Goal: Transaction & Acquisition: Download file/media

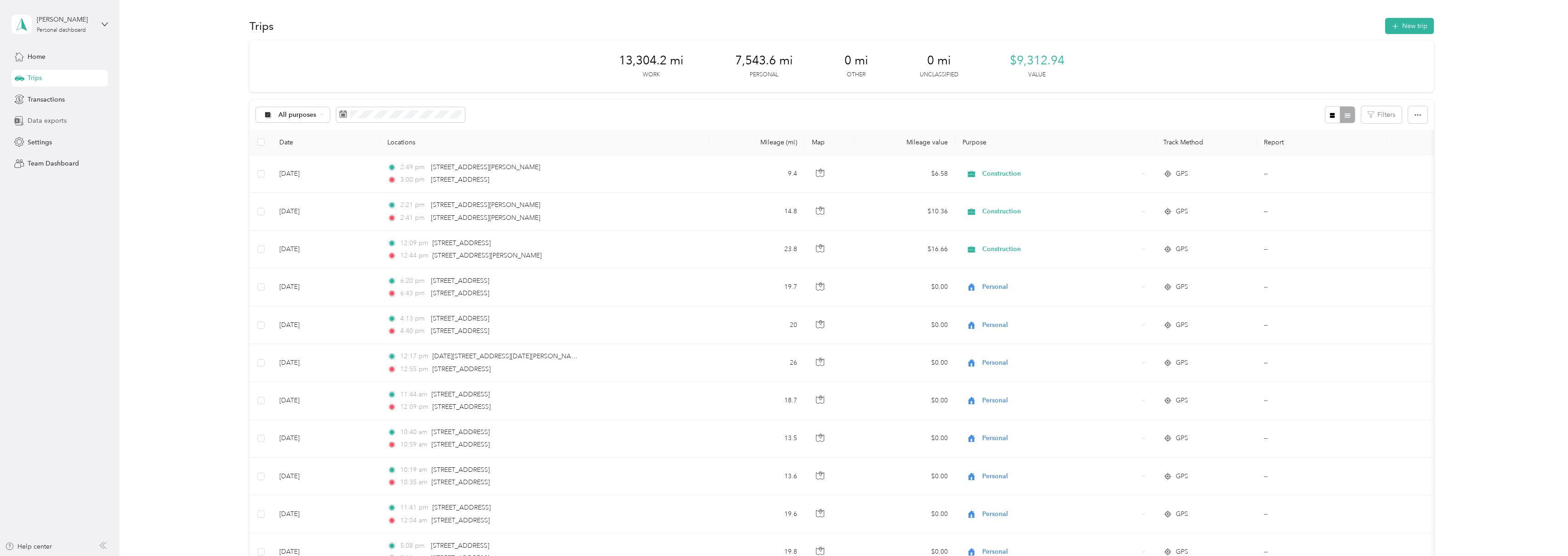
click at [45, 121] on span "Data exports" at bounding box center [47, 121] width 39 height 10
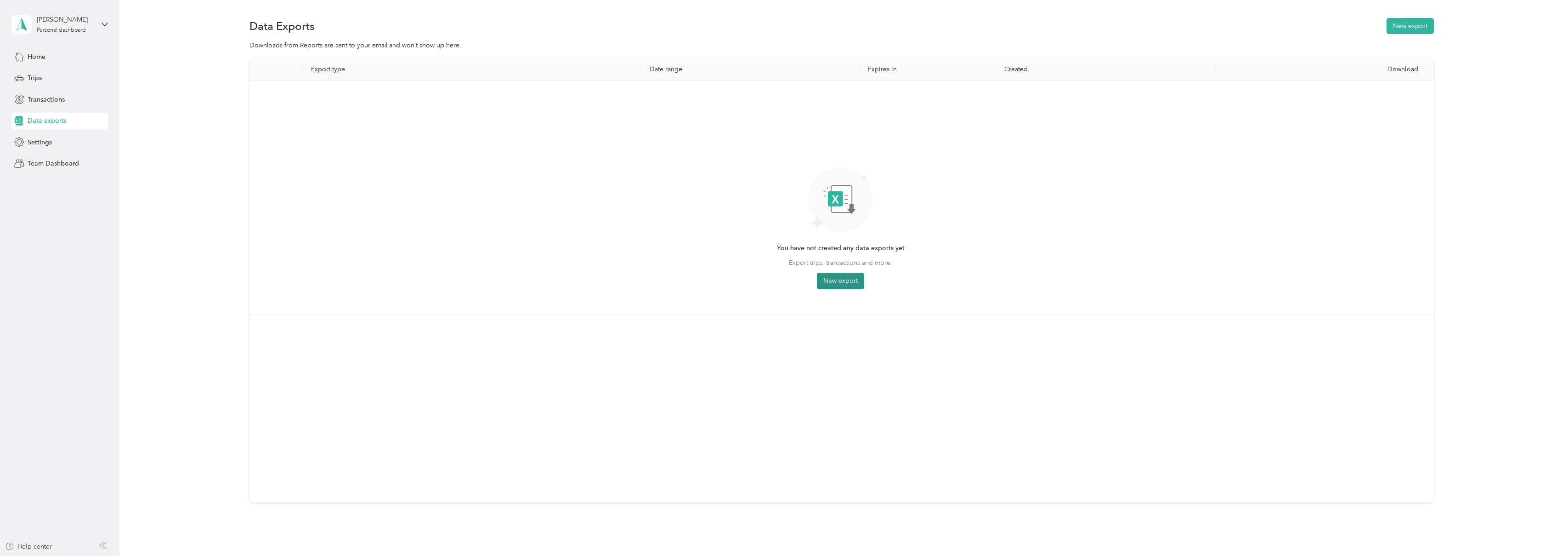
click at [846, 289] on button "New export" at bounding box center [841, 281] width 47 height 16
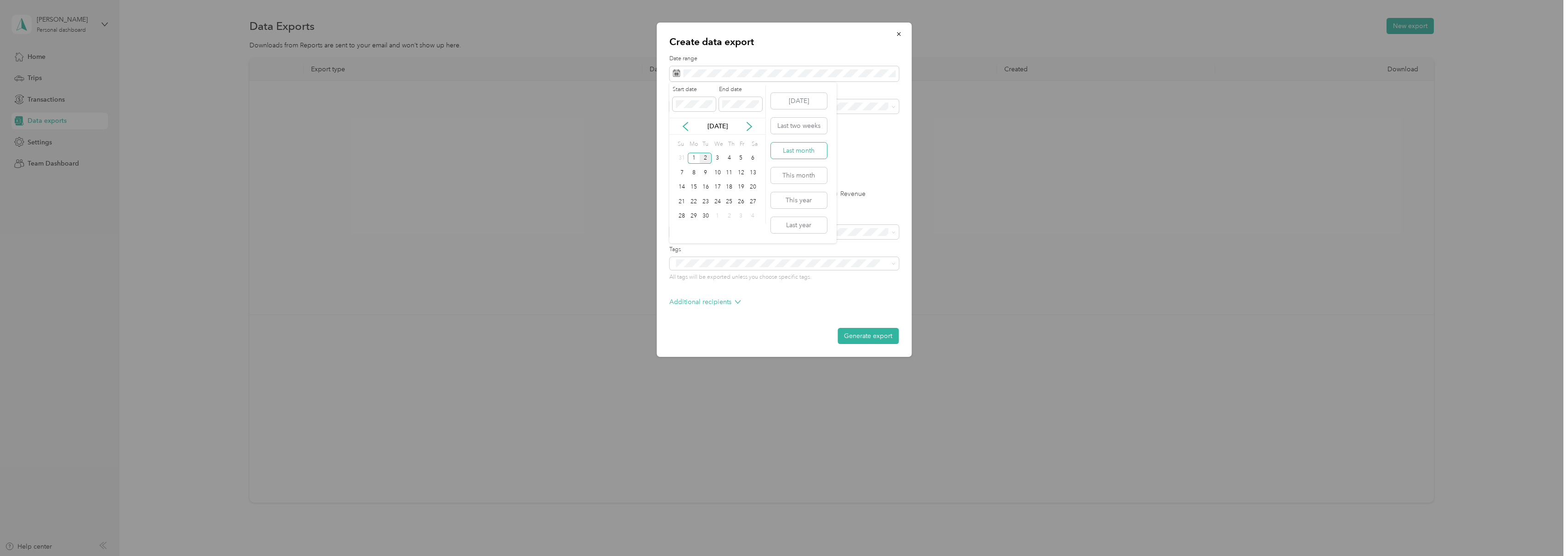
click at [786, 151] on button "Last month" at bounding box center [799, 150] width 56 height 16
click at [741, 138] on div "Work" at bounding box center [783, 139] width 216 height 10
click at [744, 157] on label "PDF" at bounding box center [746, 160] width 22 height 7
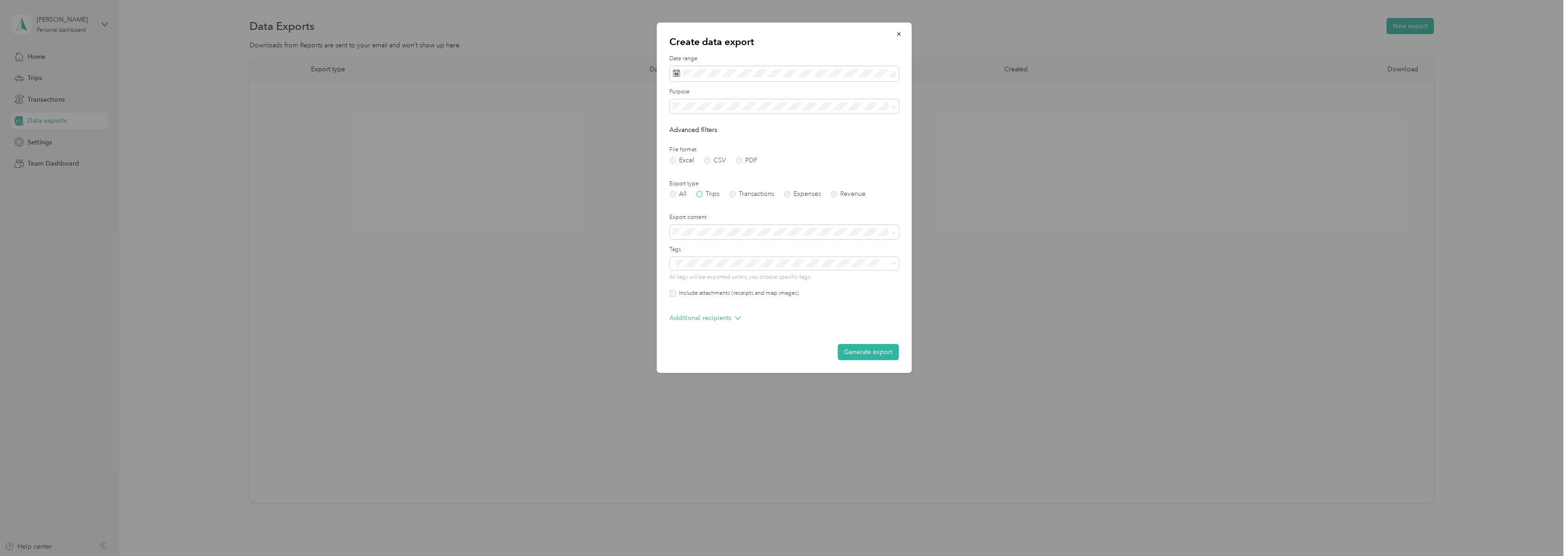
click at [698, 192] on label "Trips" at bounding box center [707, 194] width 23 height 7
click at [861, 353] on button "Generate export" at bounding box center [868, 352] width 61 height 16
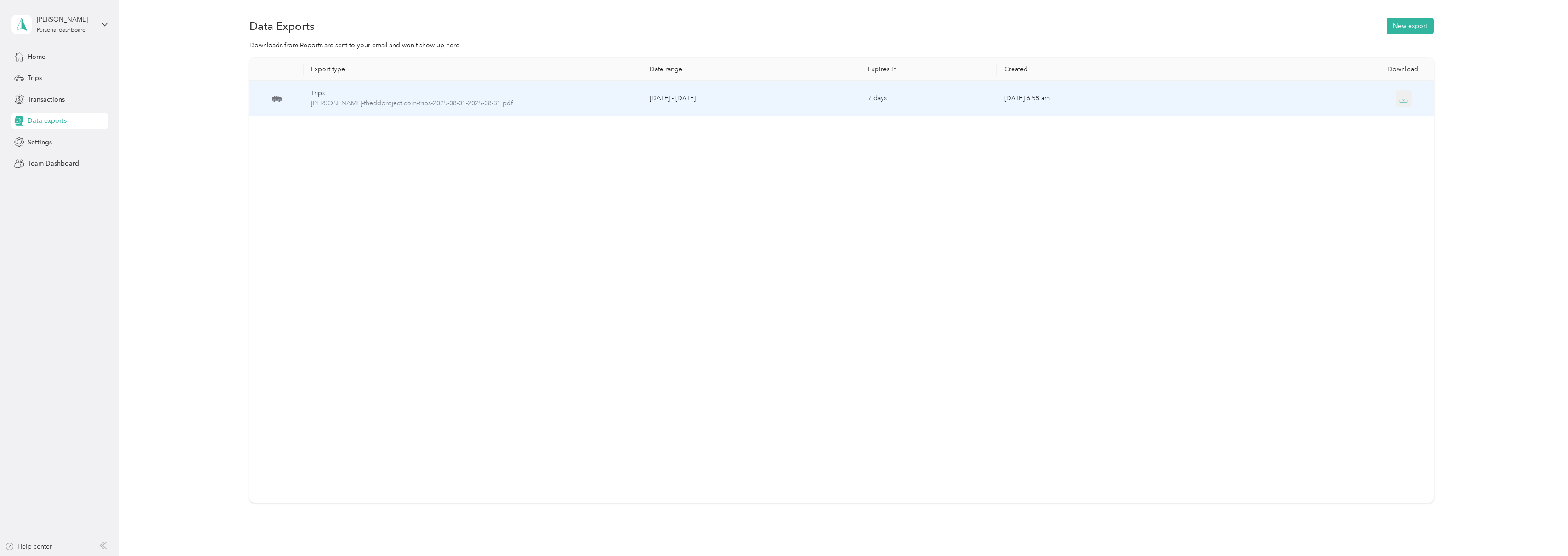
click at [1399, 99] on icon "button" at bounding box center [1404, 99] width 9 height 9
